Goal: Task Accomplishment & Management: Manage account settings

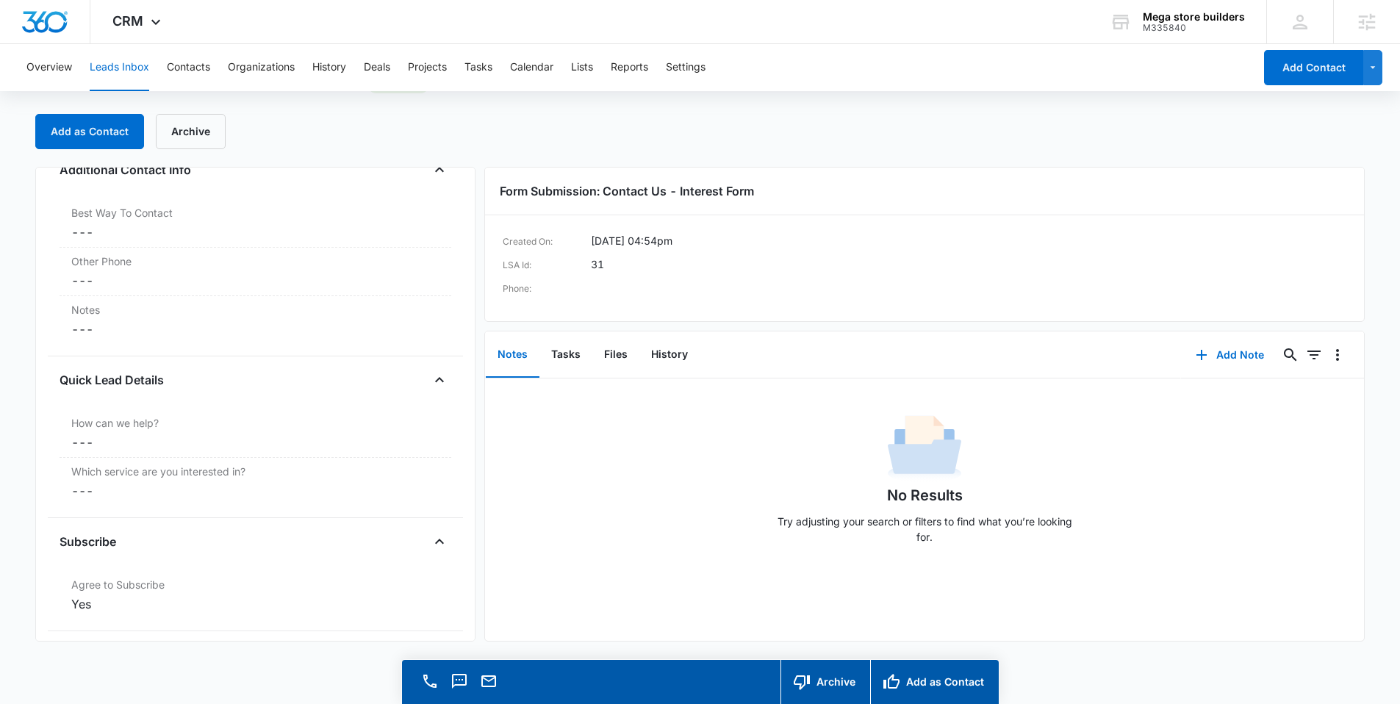
scroll to position [372, 0]
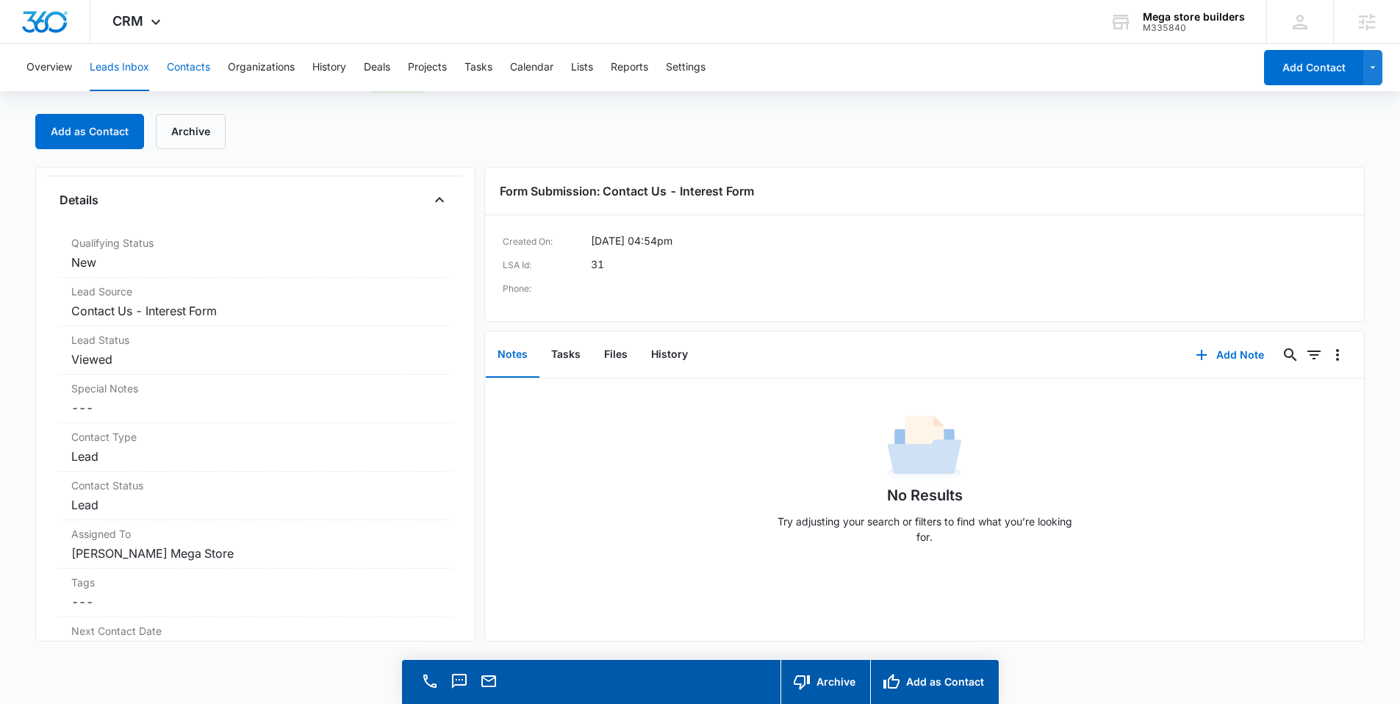
click at [183, 65] on button "Contacts" at bounding box center [188, 67] width 43 height 47
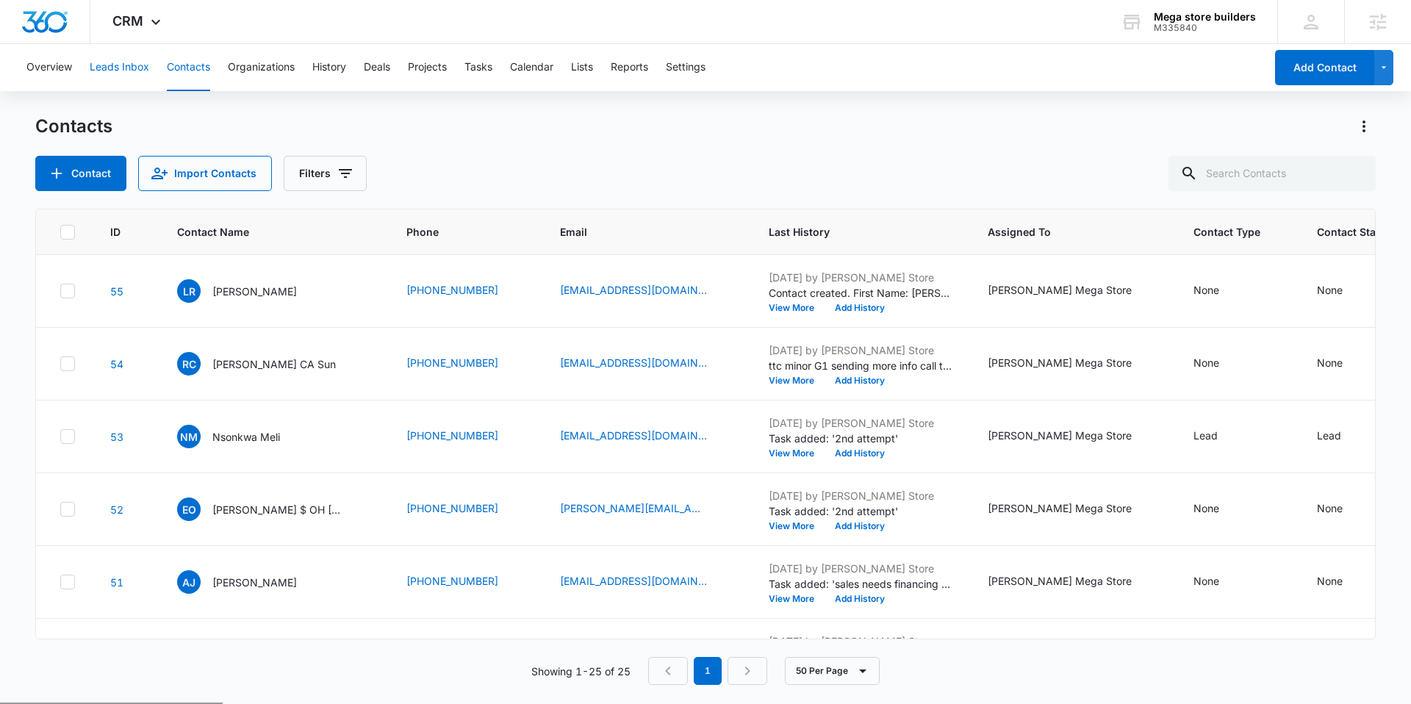
click at [118, 62] on button "Leads Inbox" at bounding box center [120, 67] width 60 height 47
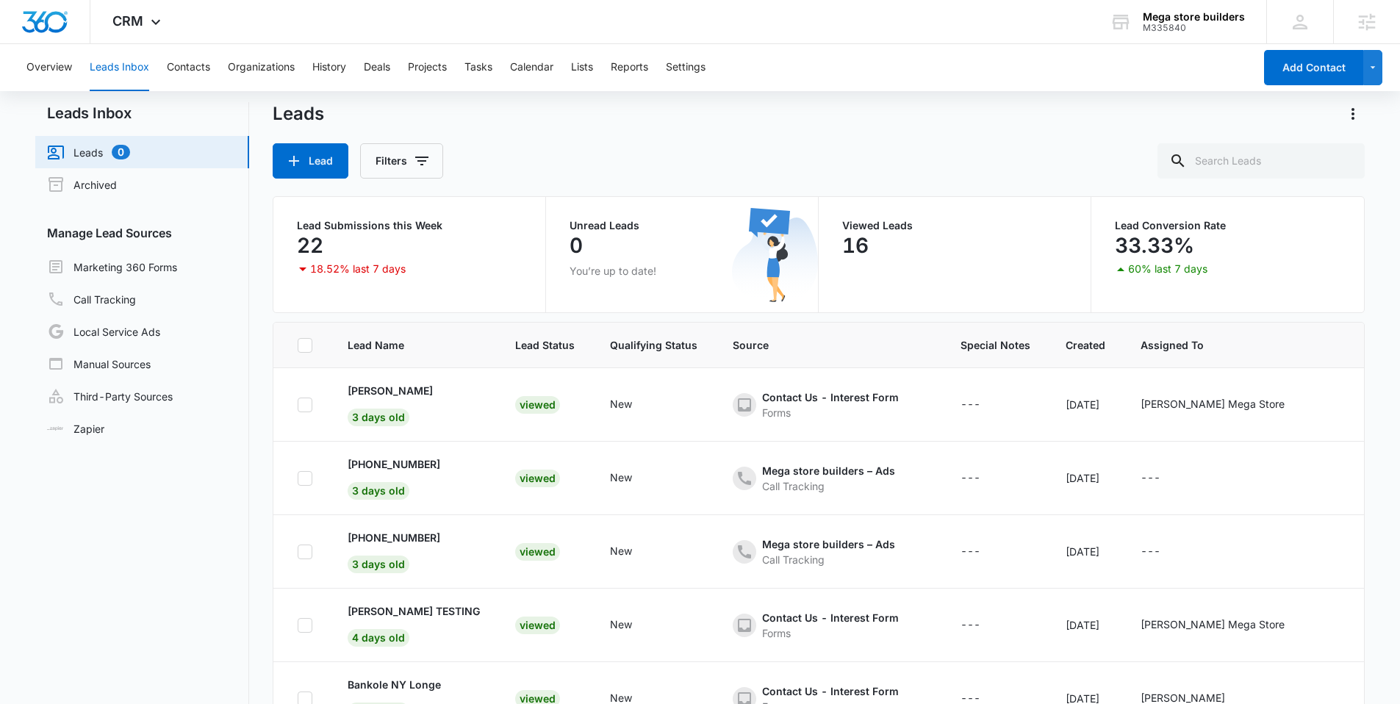
scroll to position [10, 0]
click at [151, 260] on link "Marketing 360 Forms" at bounding box center [112, 269] width 130 height 18
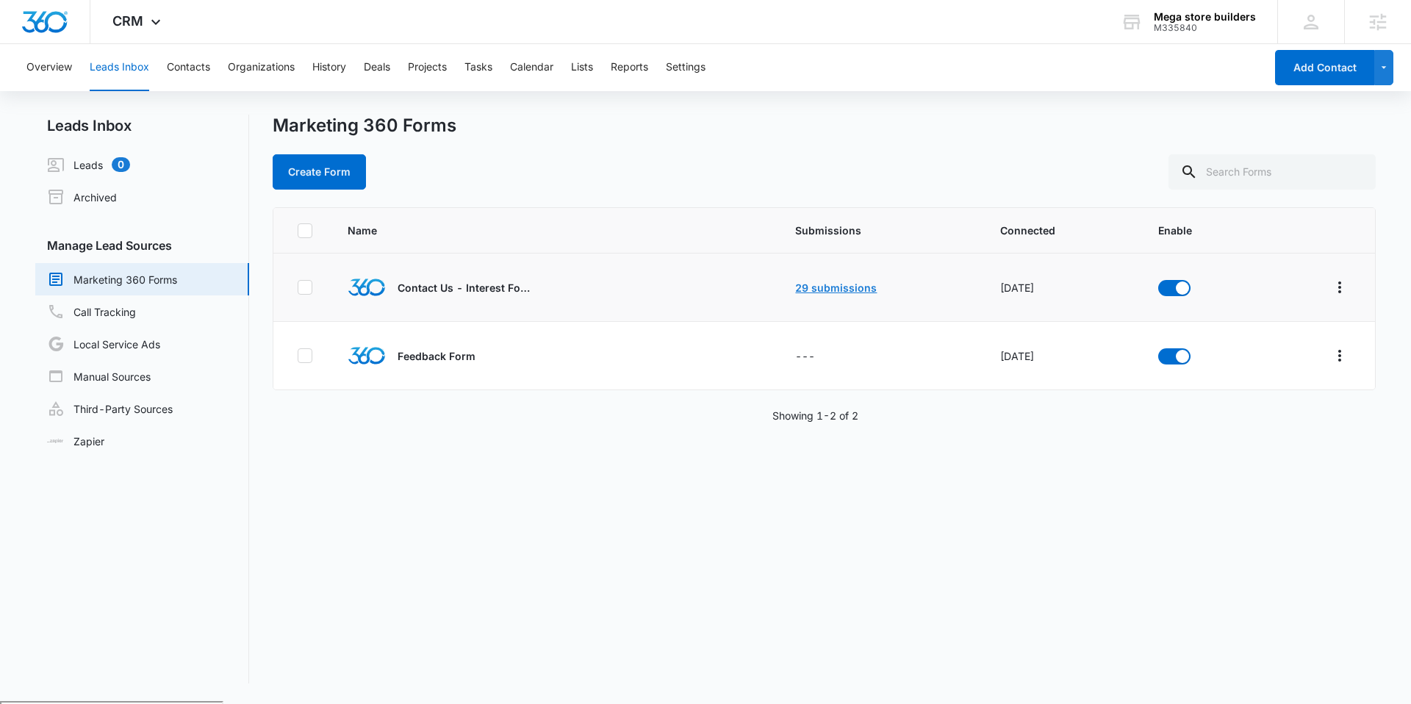
click at [817, 281] on link "29 submissions" at bounding box center [836, 287] width 82 height 12
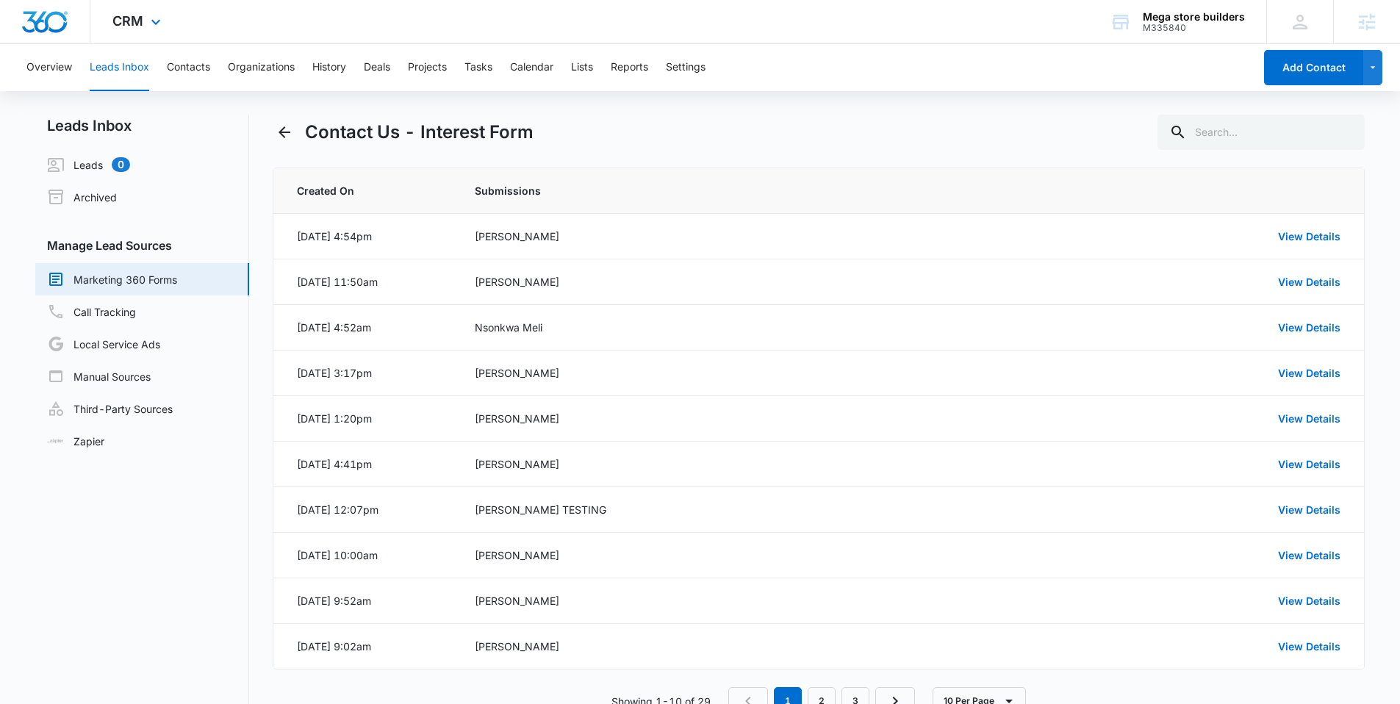
click at [144, 23] on div "CRM Apps Reputation Forms CRM Email Social Payments POS Content Ads Intelligenc…" at bounding box center [138, 21] width 96 height 43
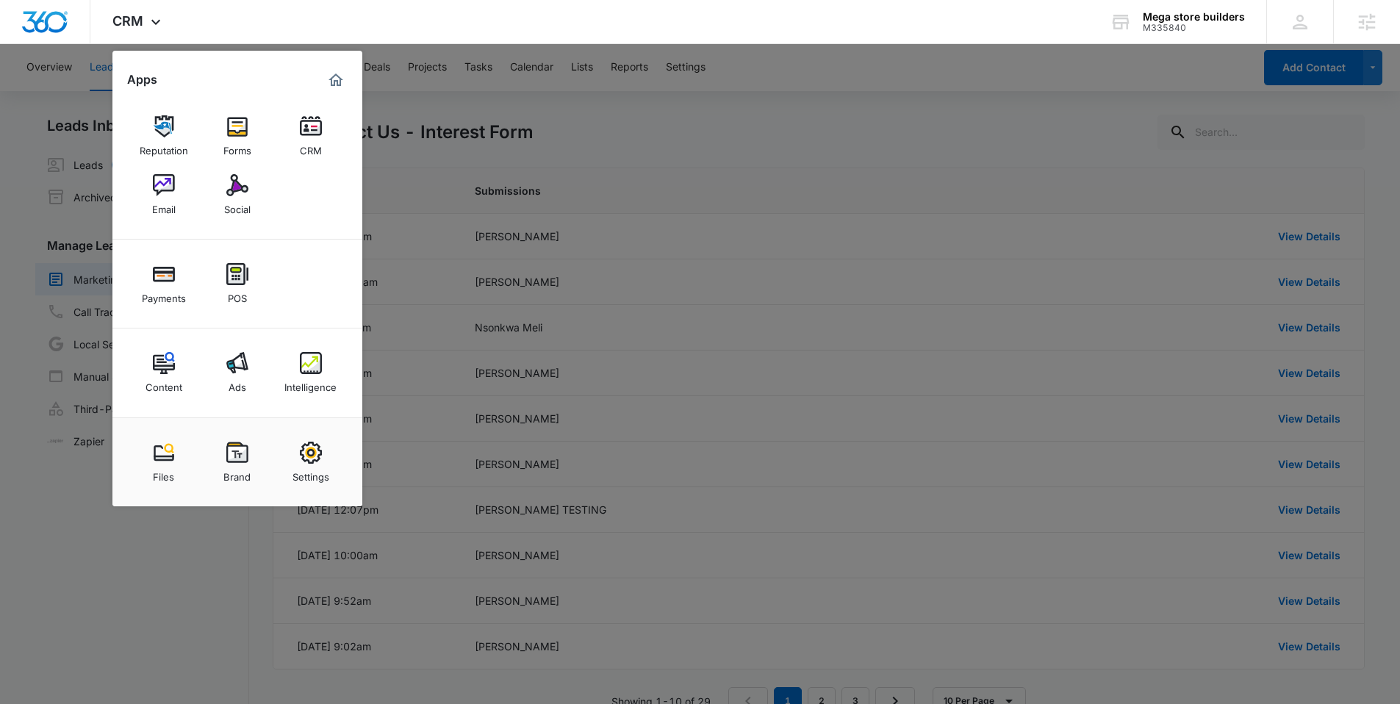
click at [501, 138] on div at bounding box center [700, 352] width 1400 height 704
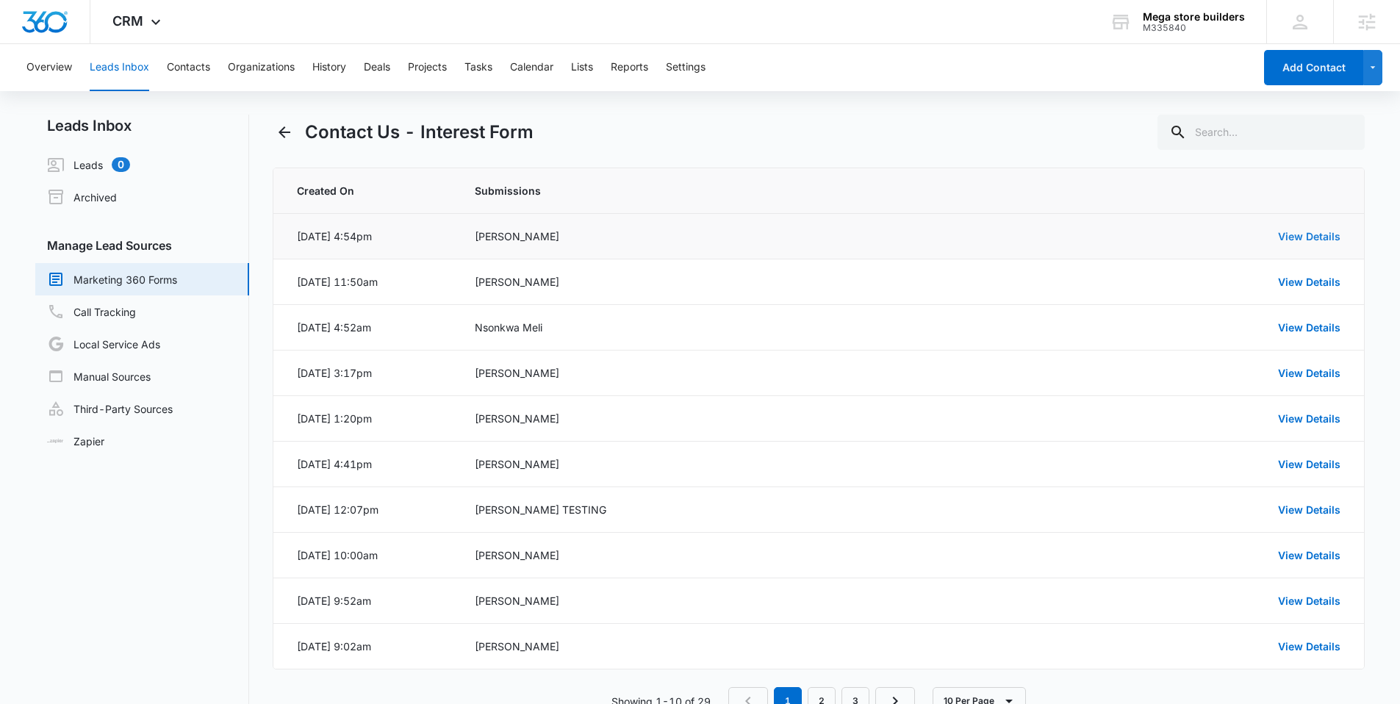
click at [1318, 239] on link "View Details" at bounding box center [1309, 236] width 62 height 12
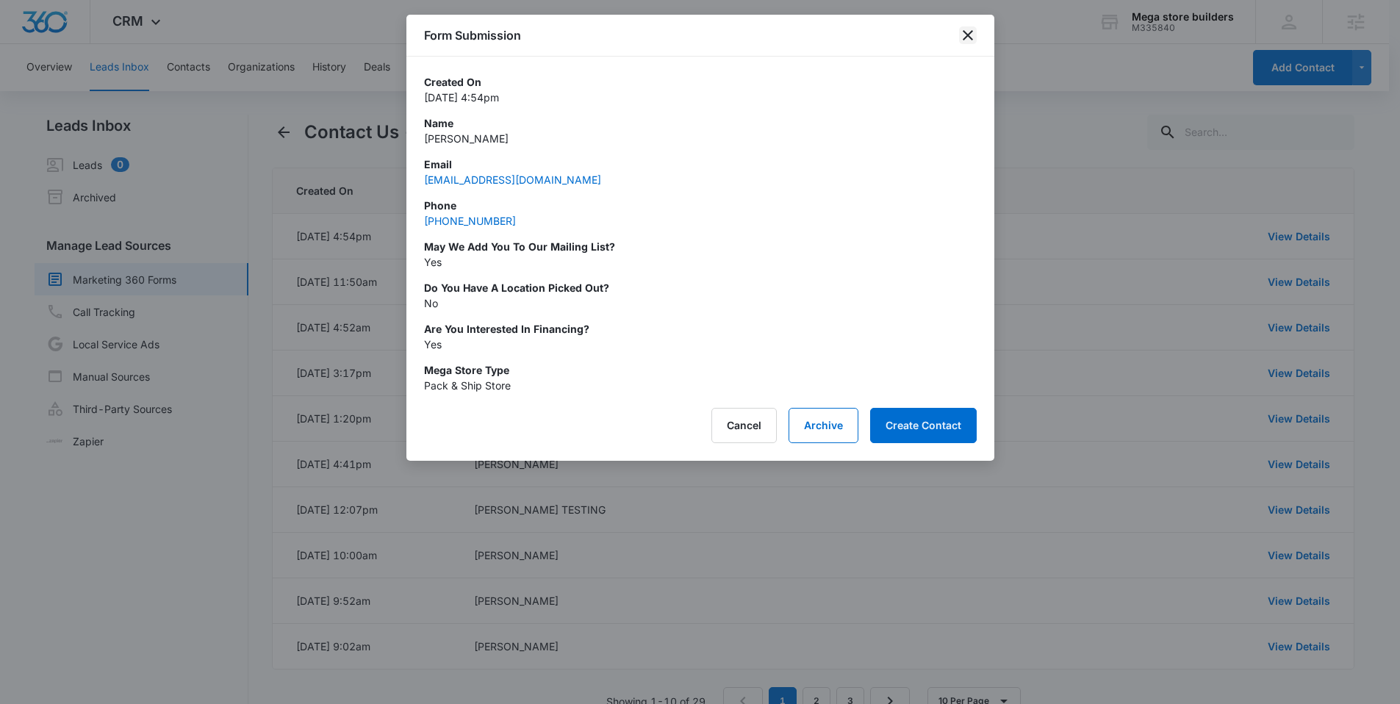
click at [963, 35] on icon "close" at bounding box center [968, 35] width 18 height 18
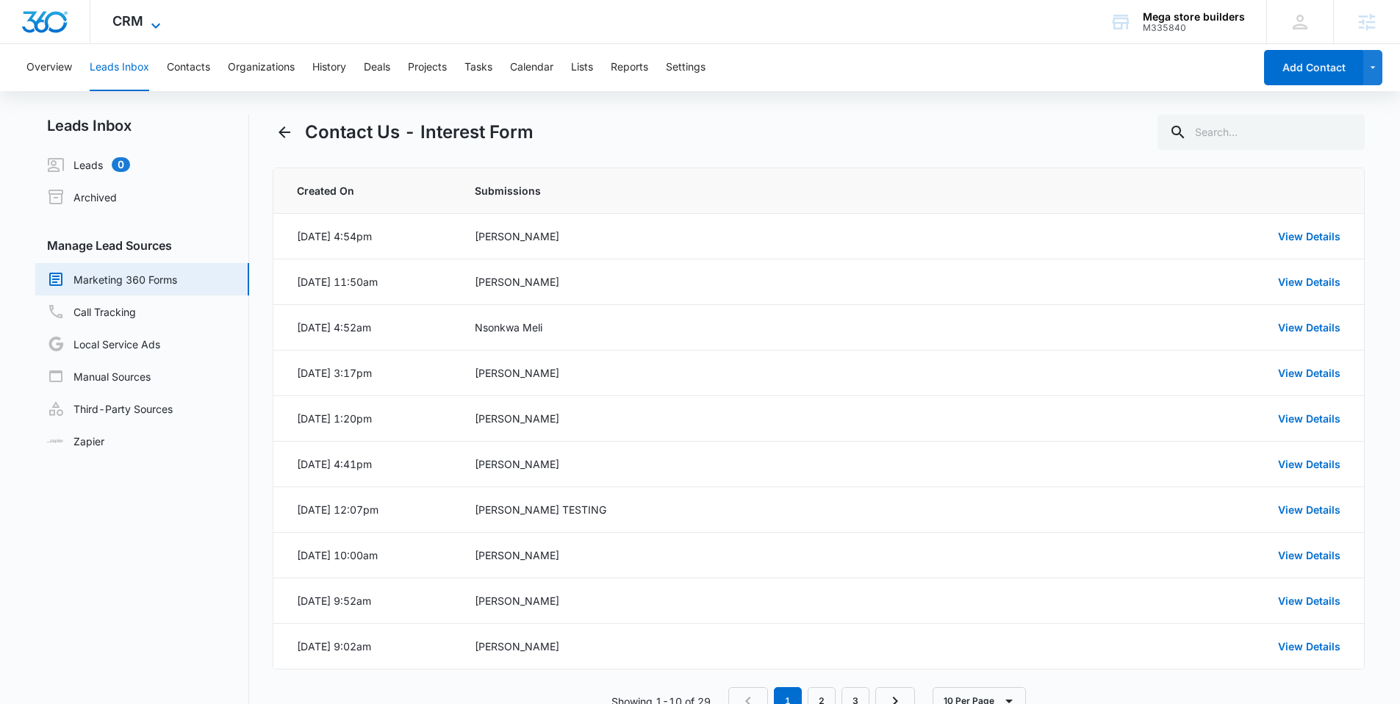
click at [127, 13] on span "CRM" at bounding box center [127, 20] width 31 height 15
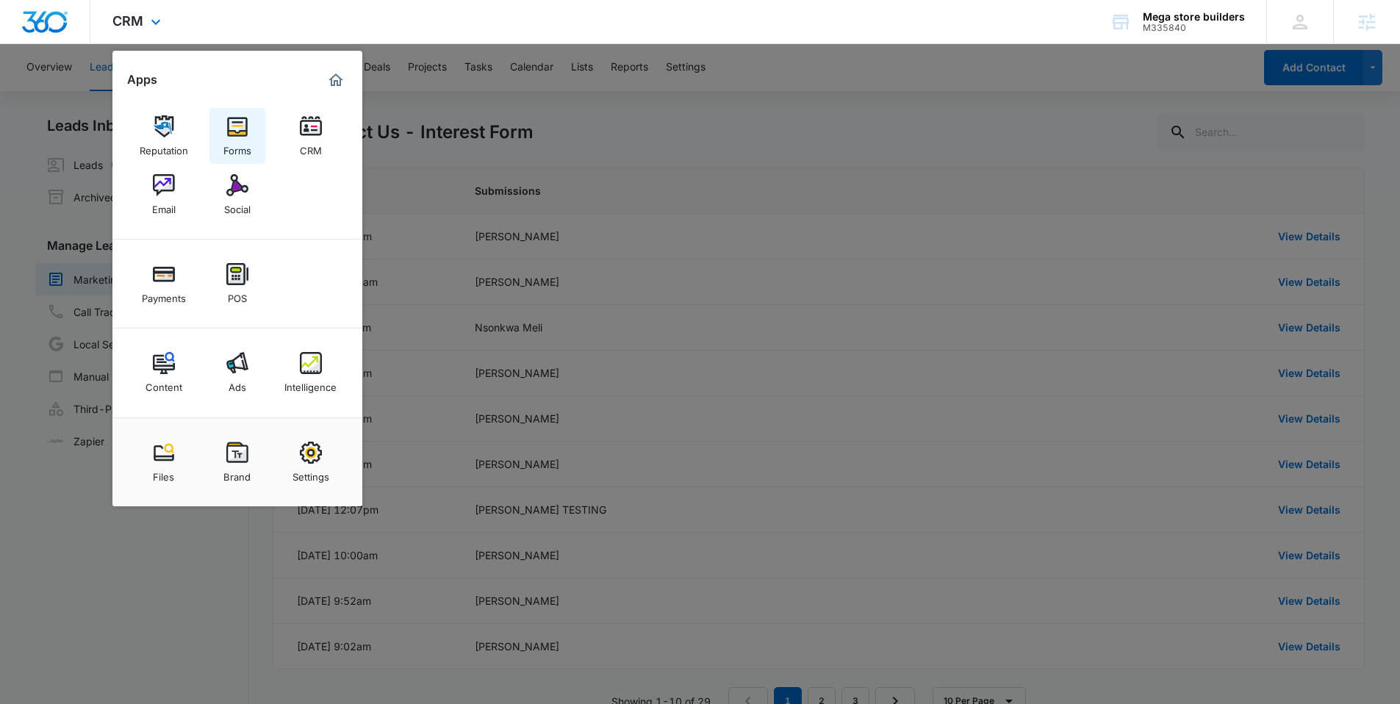
click at [244, 137] on div "Forms" at bounding box center [237, 146] width 28 height 19
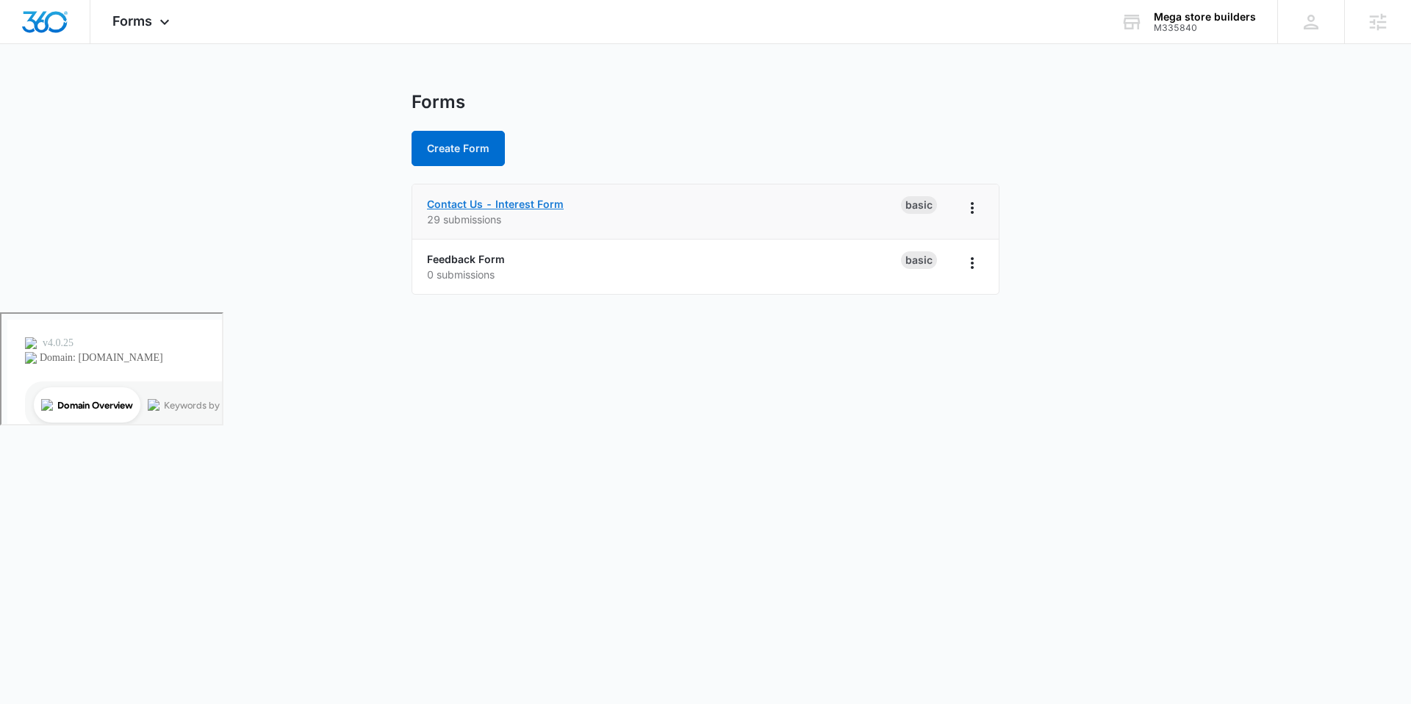
click at [523, 201] on link "Contact Us - Interest Form" at bounding box center [495, 204] width 137 height 12
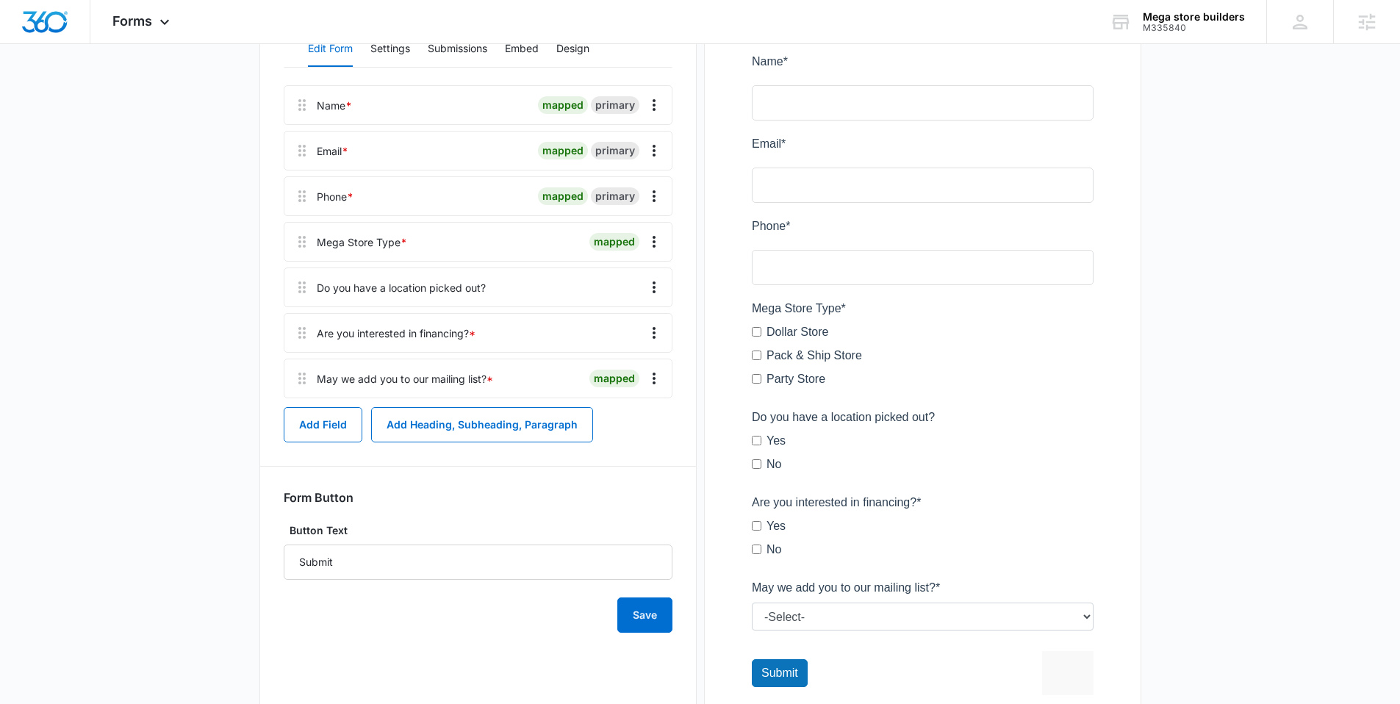
scroll to position [149, 0]
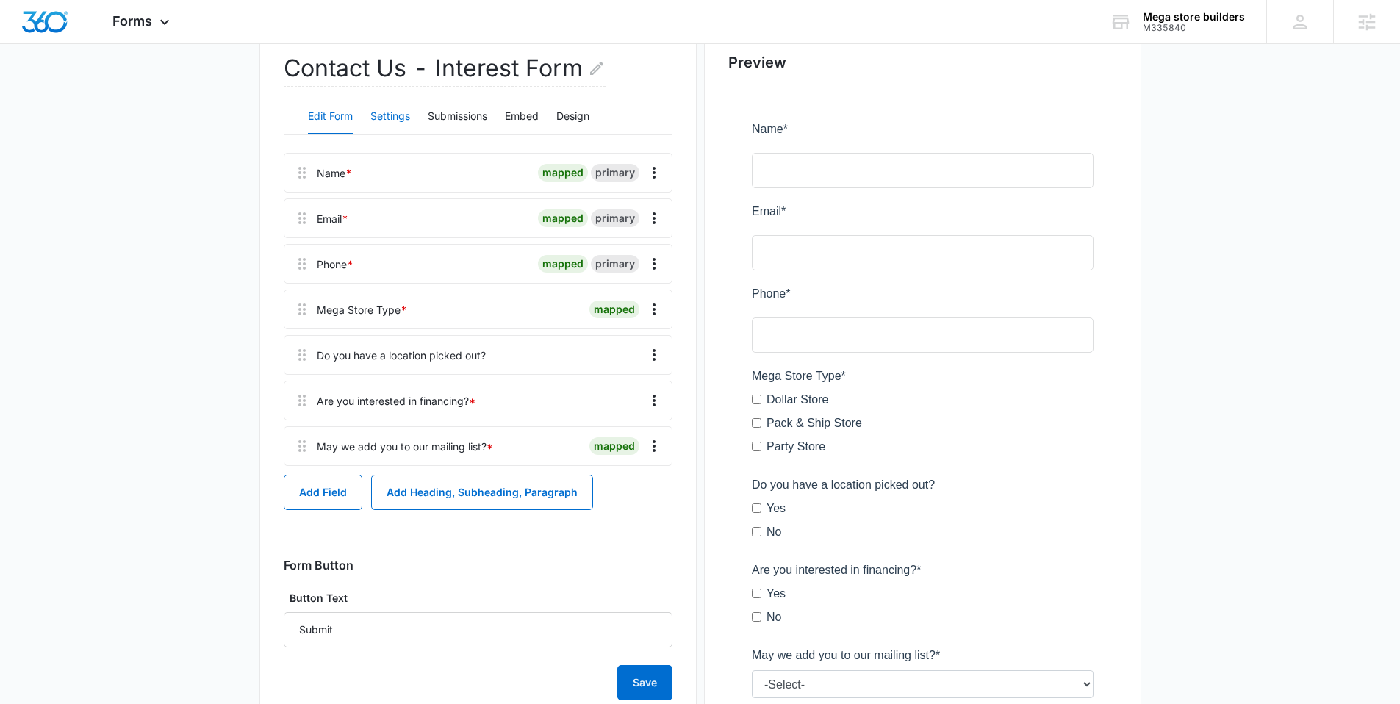
click at [402, 110] on button "Settings" at bounding box center [390, 116] width 40 height 35
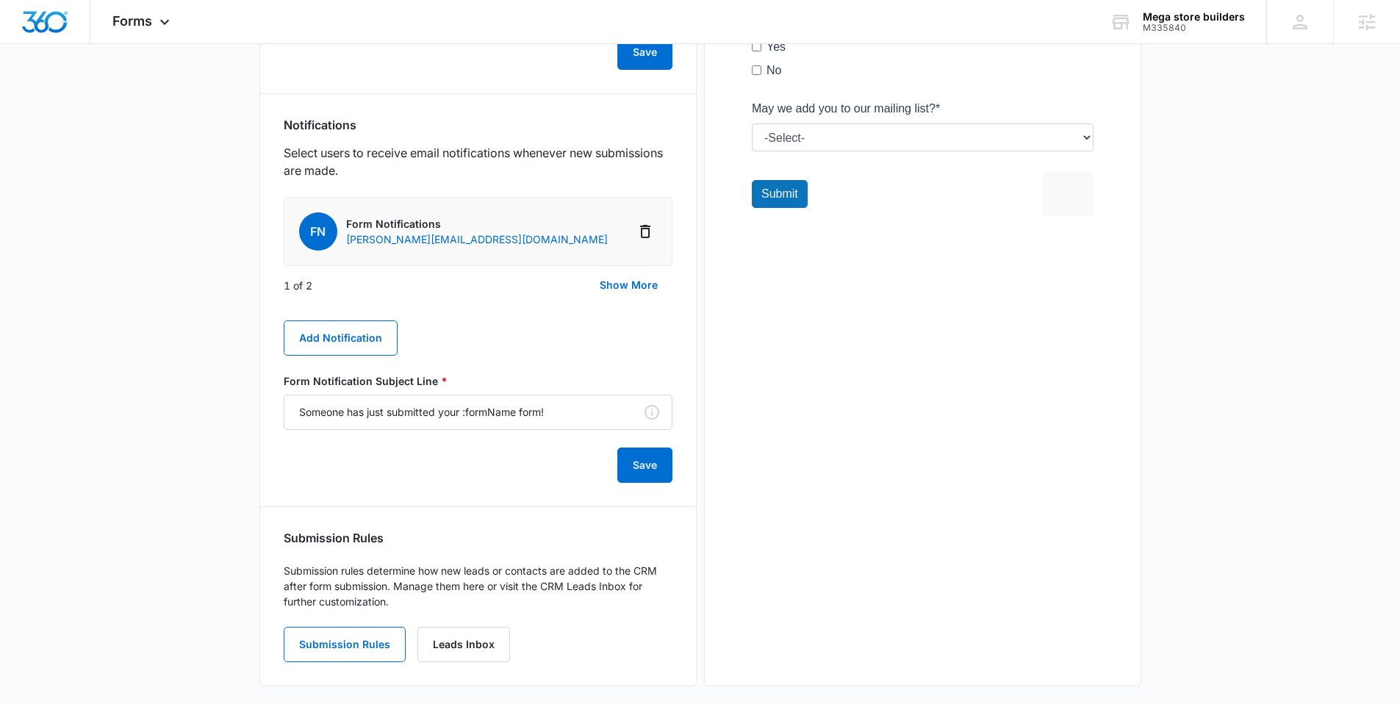
scroll to position [708, 0]
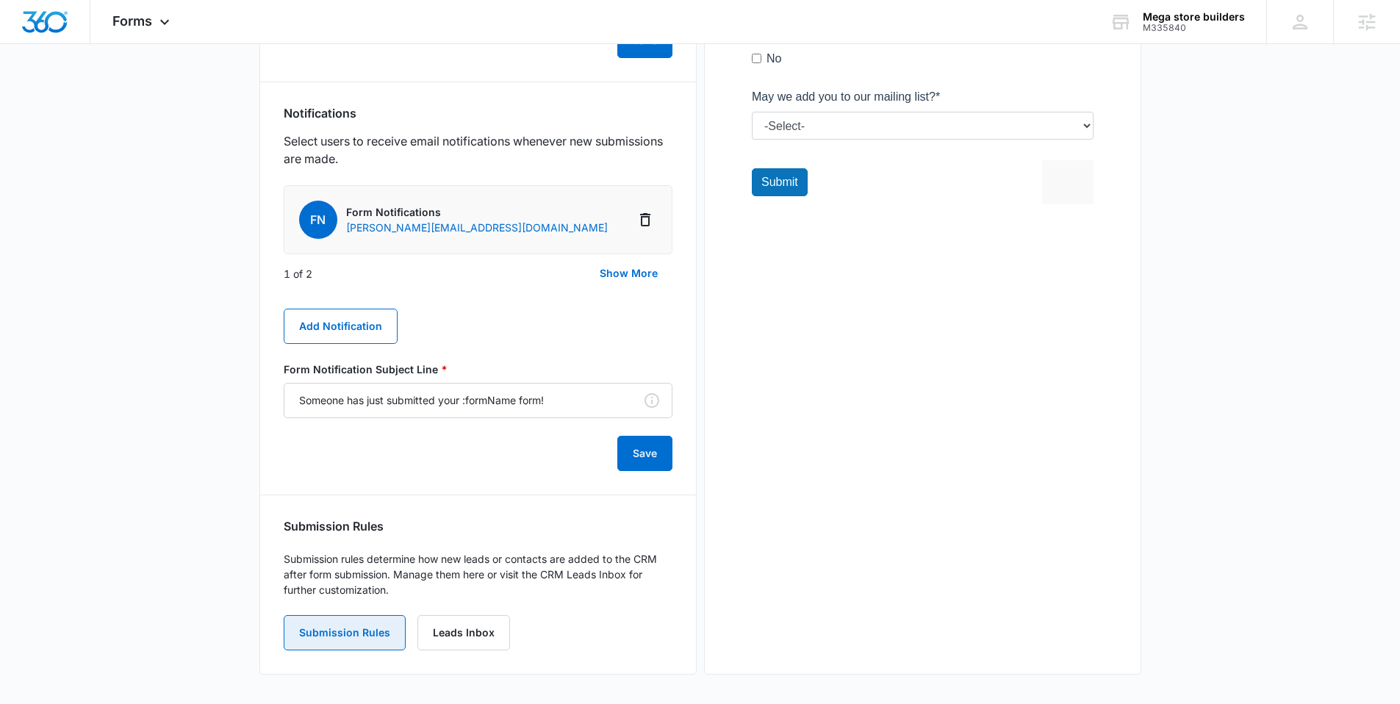
click at [337, 641] on button "Submission Rules" at bounding box center [345, 632] width 122 height 35
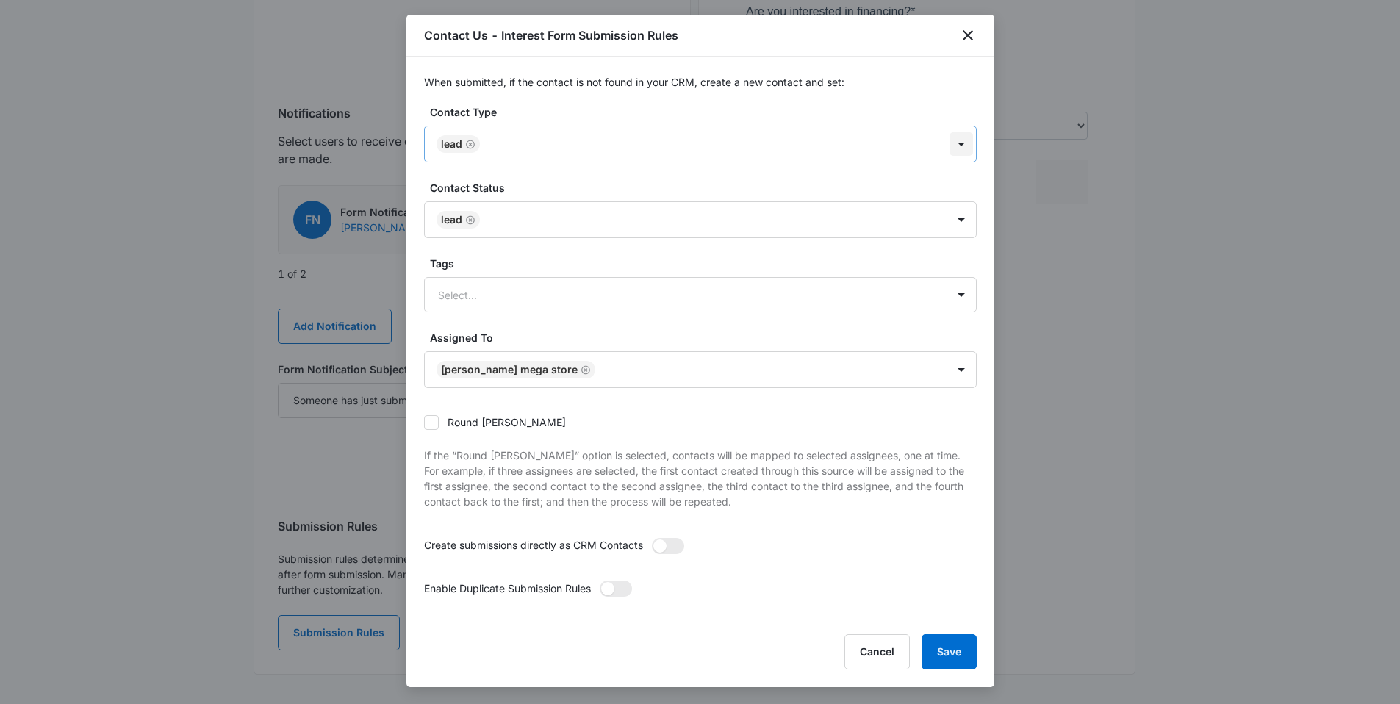
click at [950, 141] on div at bounding box center [961, 144] width 24 height 24
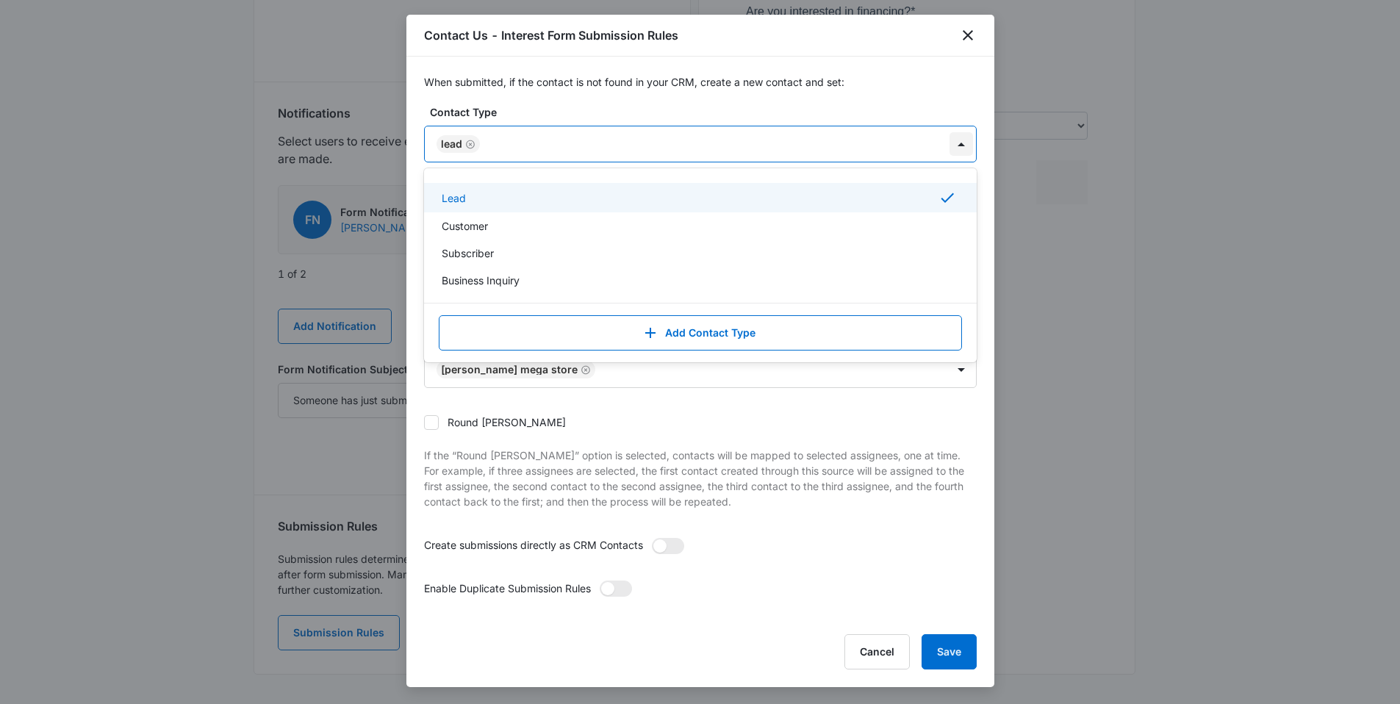
click at [950, 141] on div at bounding box center [961, 144] width 24 height 24
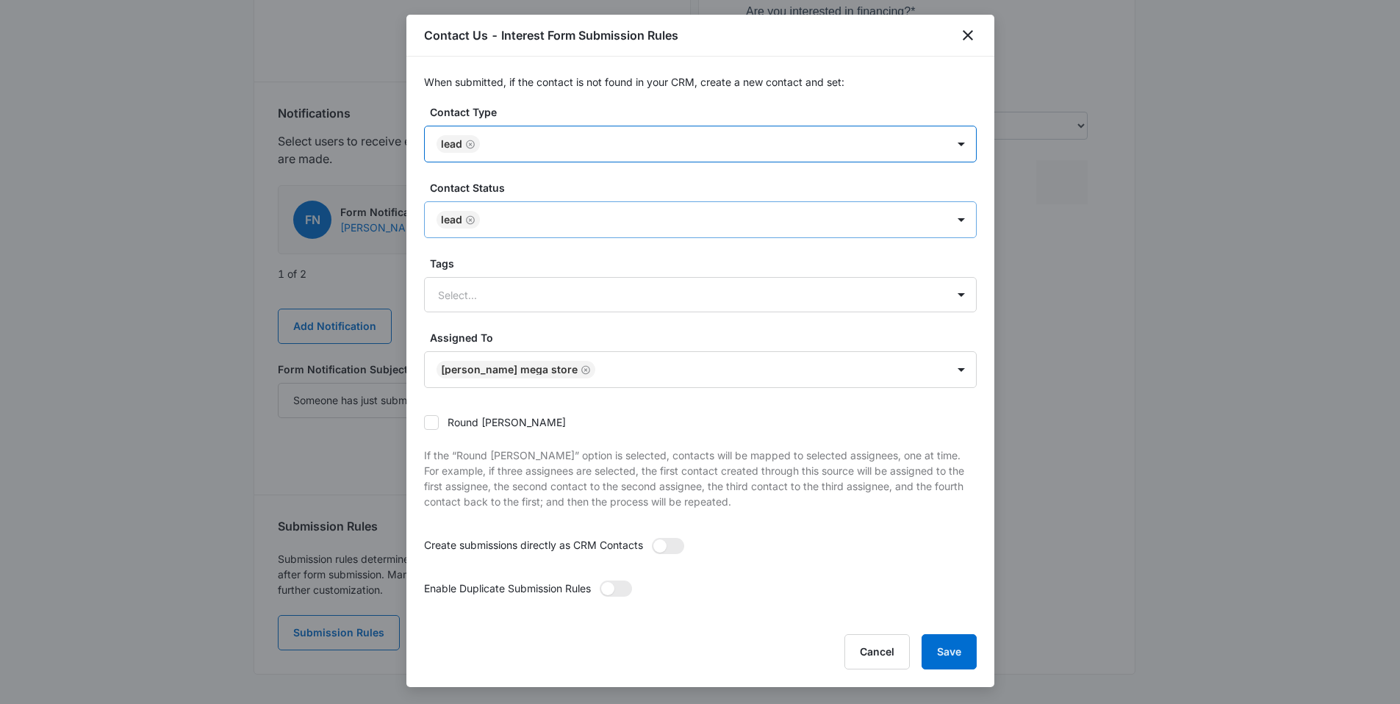
click at [861, 208] on div "Lead" at bounding box center [686, 219] width 522 height 35
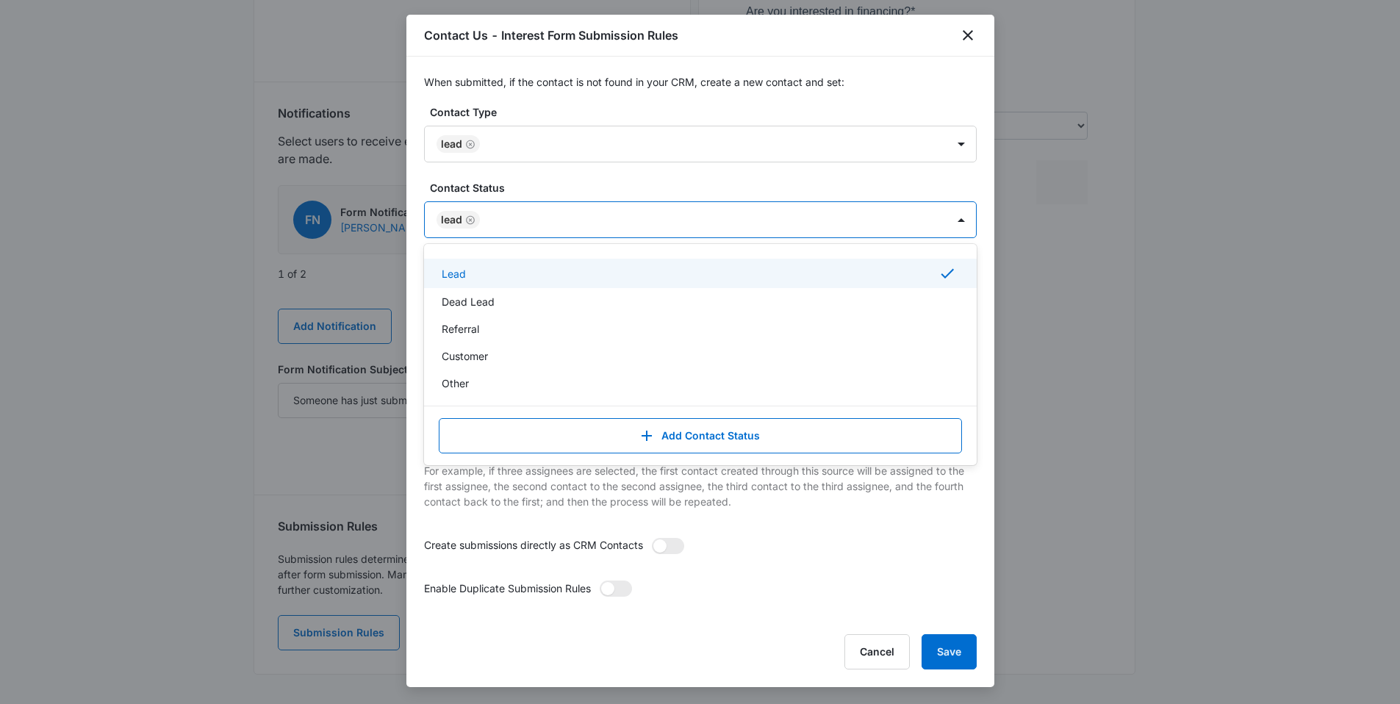
click at [772, 184] on label "Contact Status" at bounding box center [706, 187] width 553 height 15
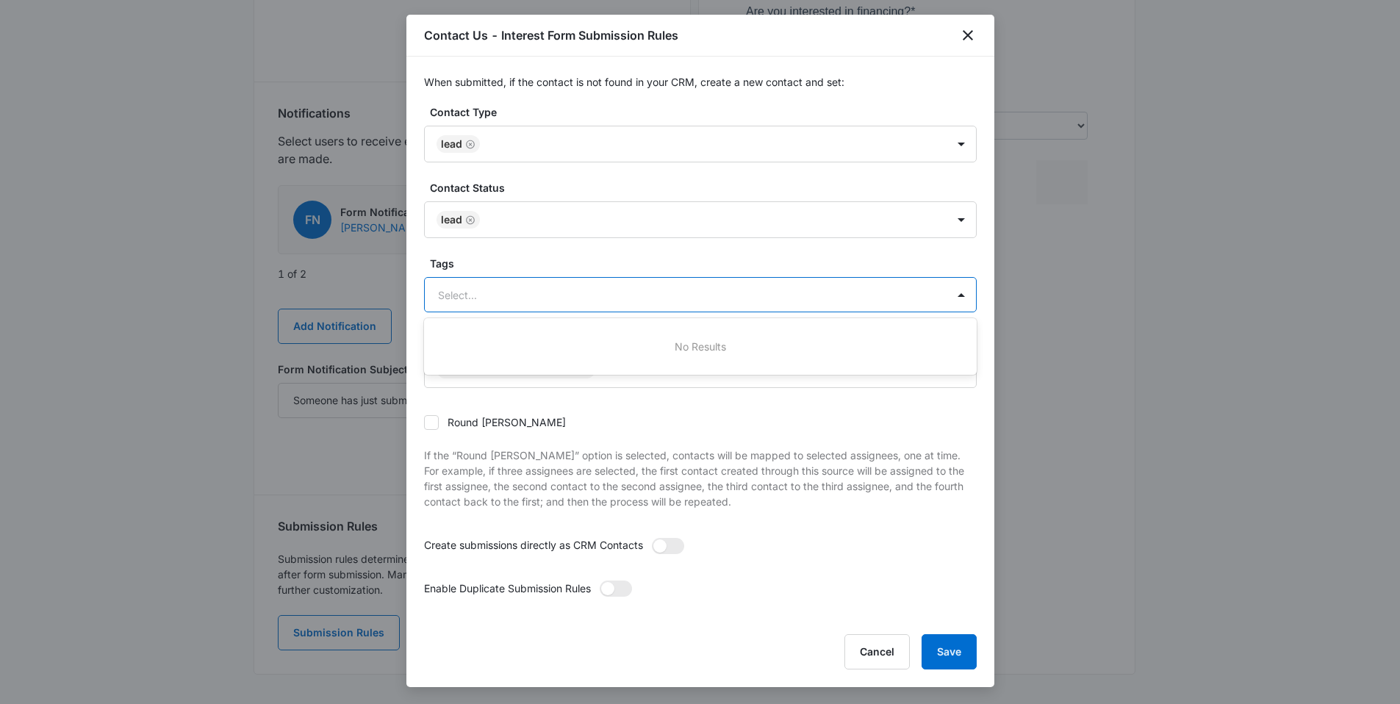
click at [723, 292] on div at bounding box center [682, 295] width 489 height 18
click at [700, 265] on label "Tags" at bounding box center [706, 263] width 553 height 15
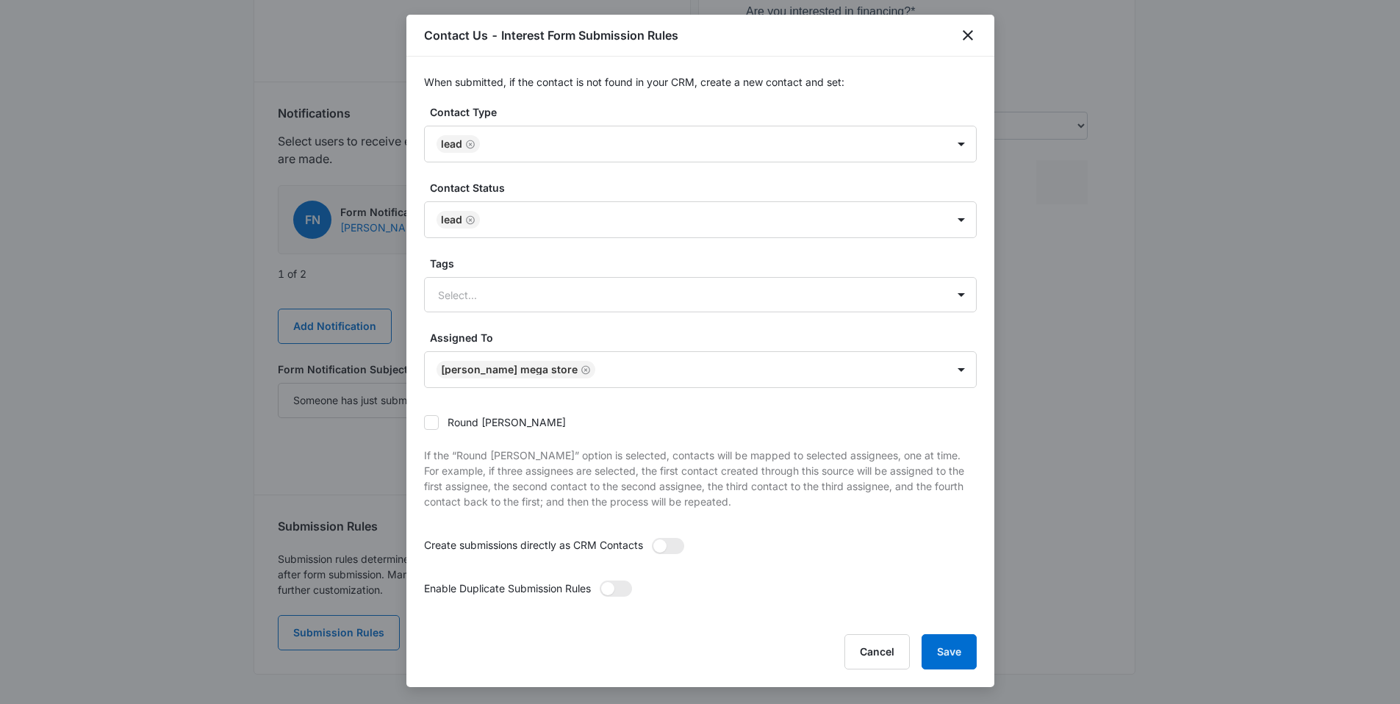
scroll to position [4, 0]
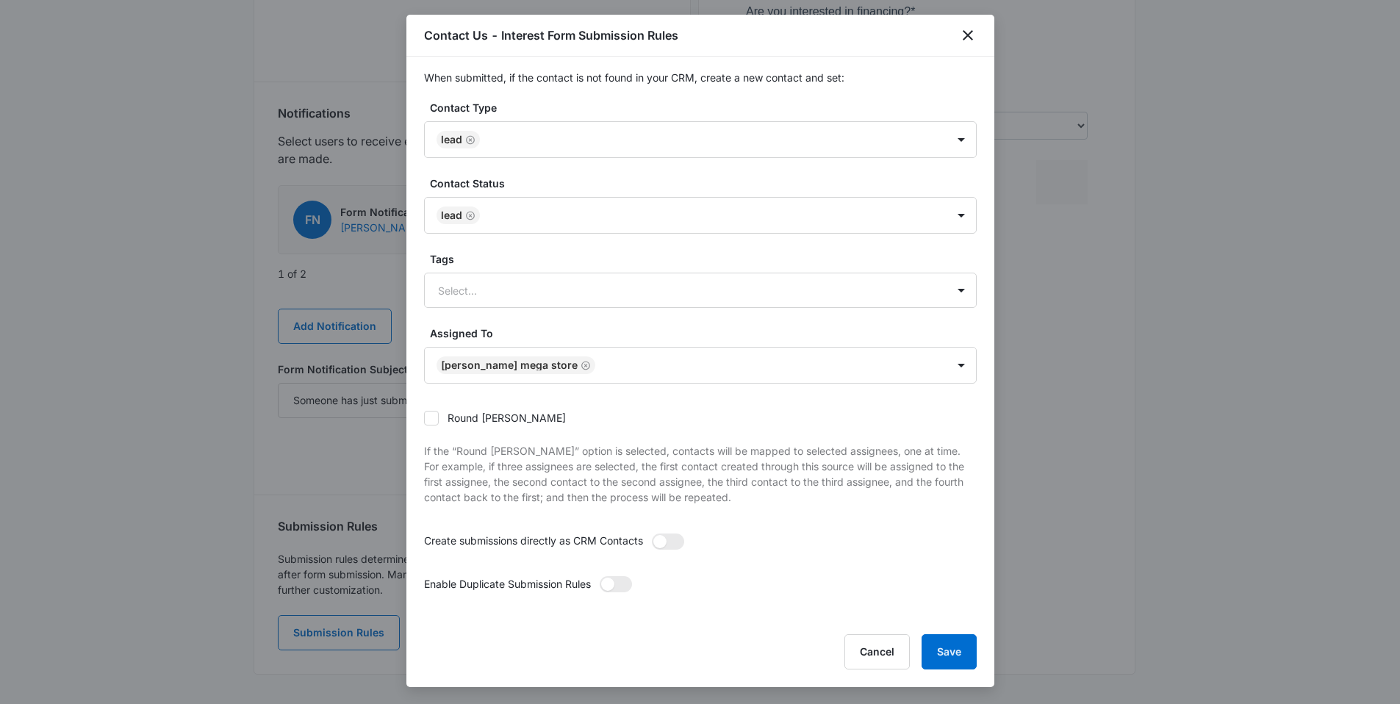
click at [538, 565] on form "Contact Type Lead Contact Status Lead Tags Select... Assigned To John Mega Stor…" at bounding box center [700, 360] width 553 height 520
click at [547, 577] on p "Enable Duplicate Submission Rules" at bounding box center [507, 583] width 167 height 15
drag, startPoint x: 466, startPoint y: 581, endPoint x: 589, endPoint y: 581, distance: 122.7
click at [589, 581] on div "When submitted, if the contact is not found in your CRM, create a new contact a…" at bounding box center [700, 338] width 588 height 563
click at [566, 579] on p "Enable Duplicate Submission Rules" at bounding box center [507, 583] width 167 height 15
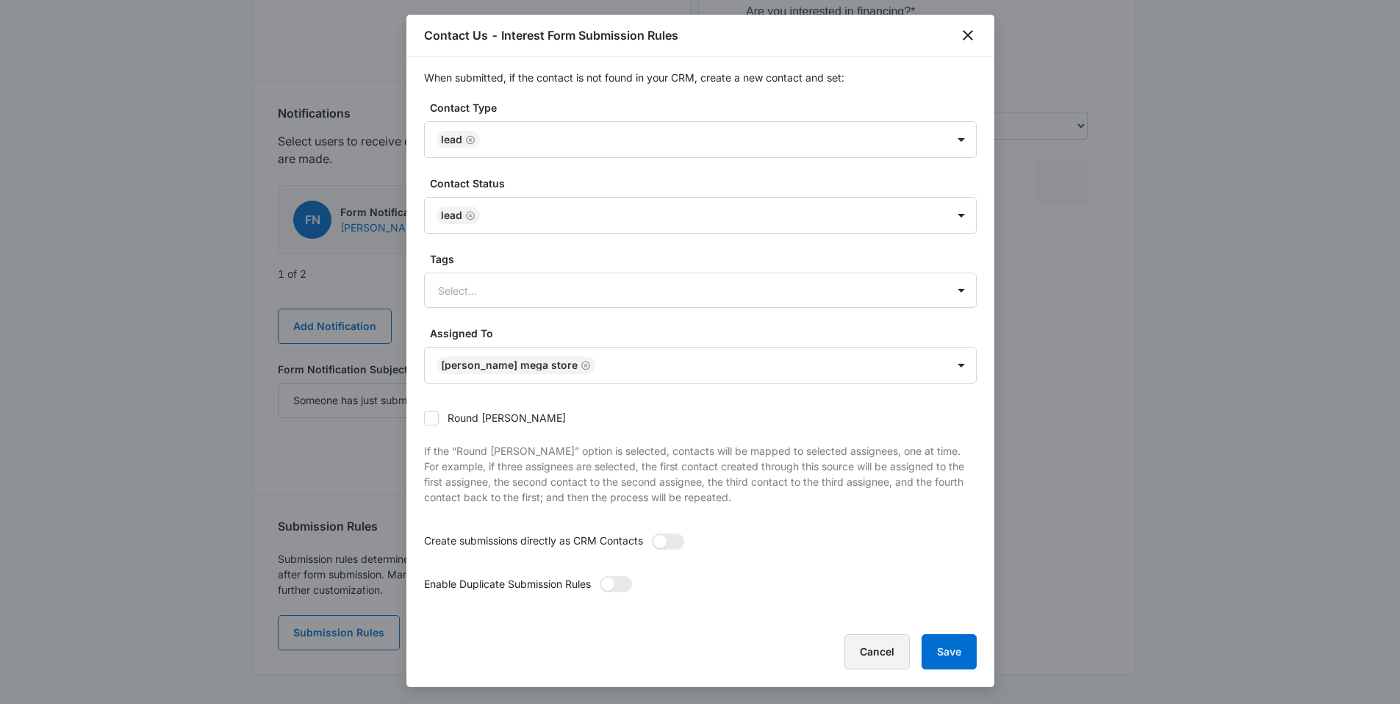
click at [877, 656] on button "Cancel" at bounding box center [876, 651] width 65 height 35
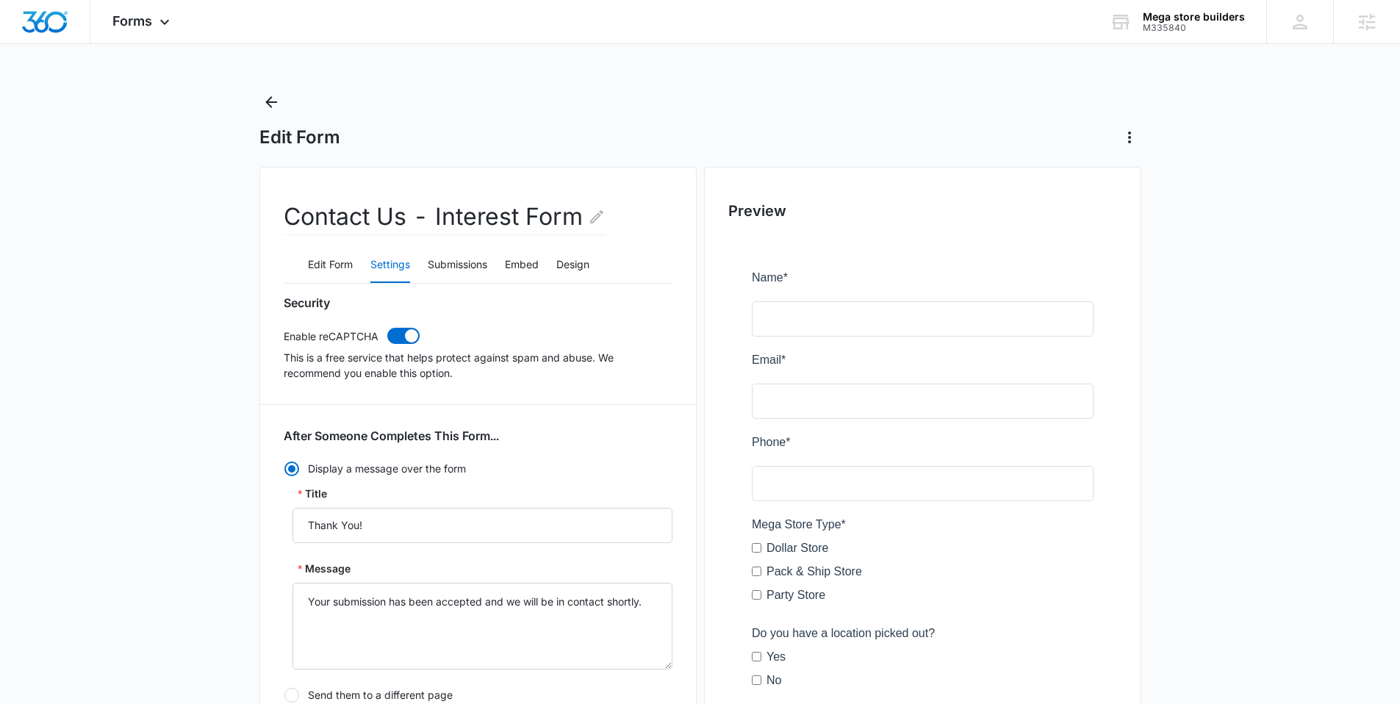
scroll to position [0, 0]
click at [463, 265] on button "Submissions" at bounding box center [458, 265] width 60 height 35
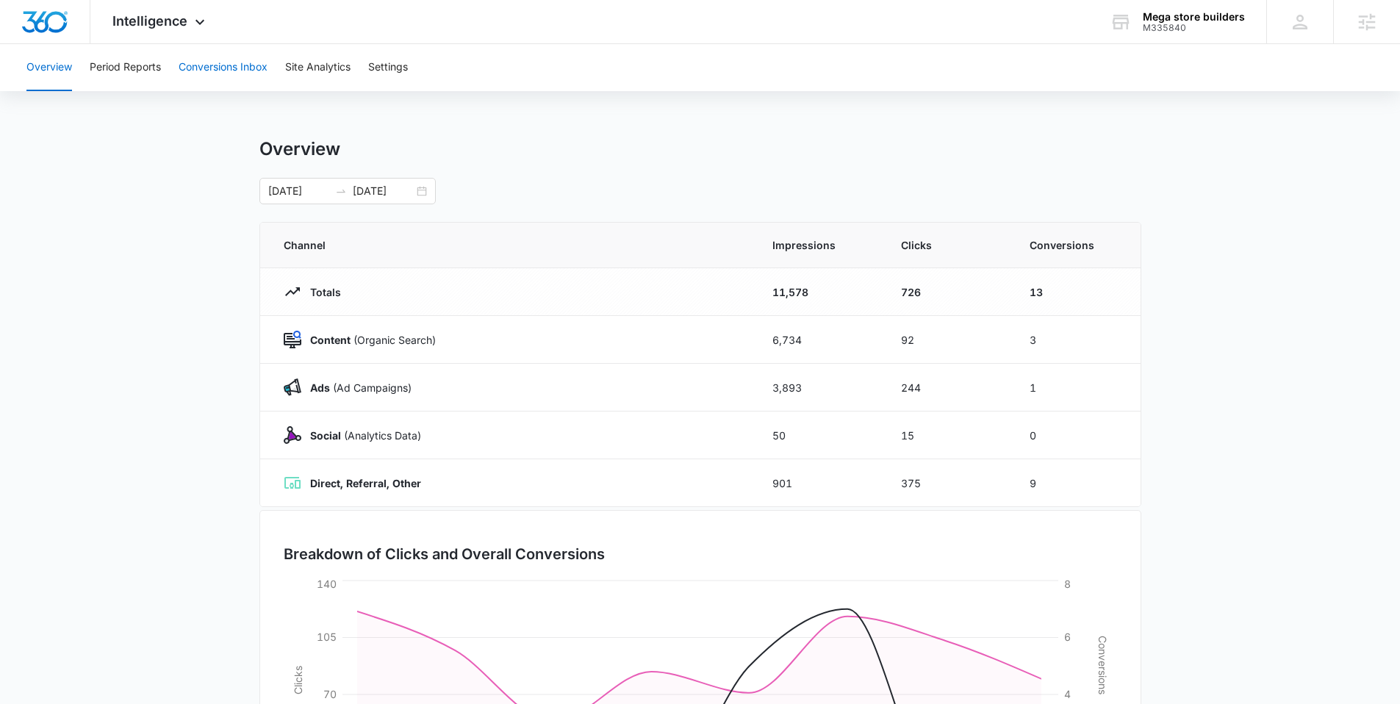
click at [240, 68] on button "Conversions Inbox" at bounding box center [223, 67] width 89 height 47
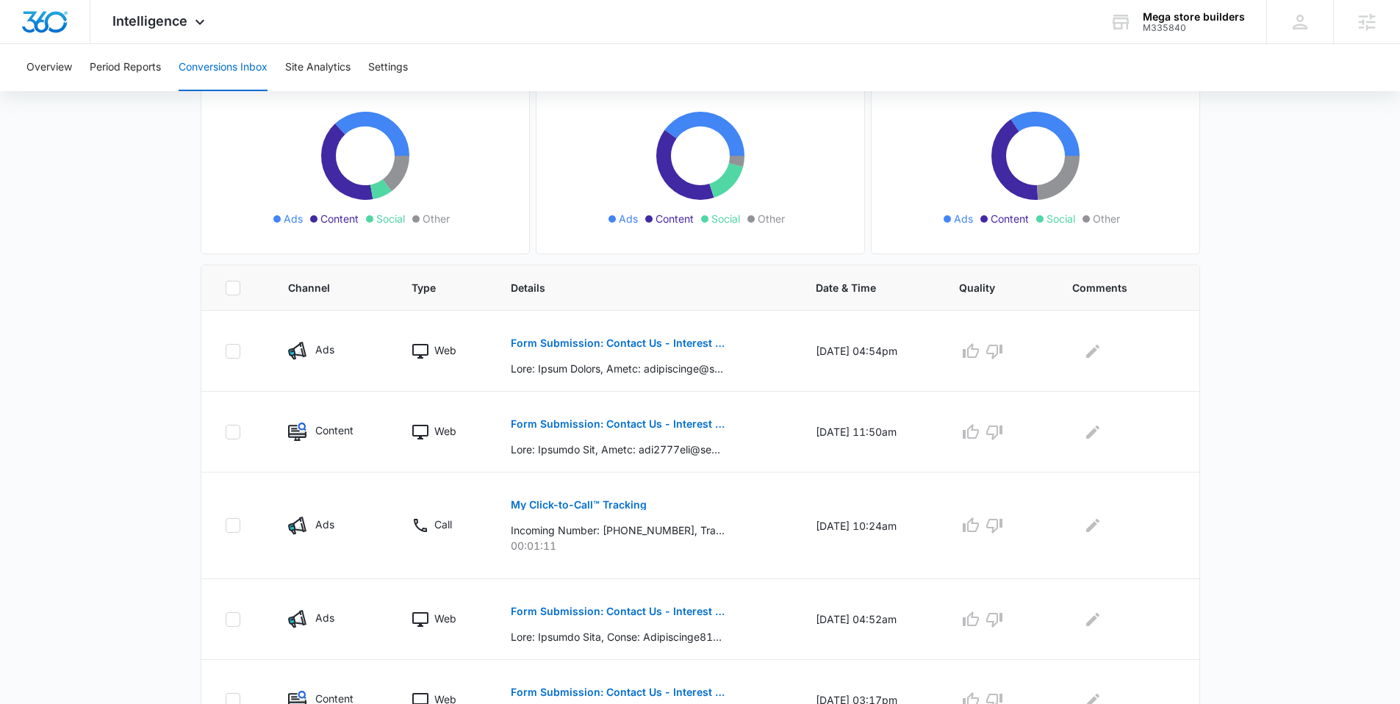
scroll to position [153, 0]
